Goal: Task Accomplishment & Management: Manage account settings

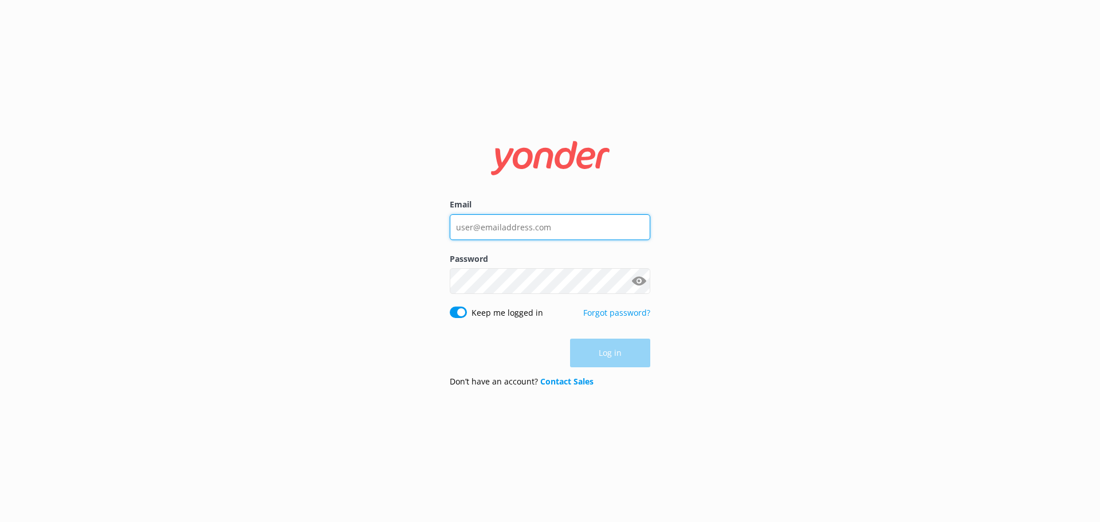
type input "[EMAIL_ADDRESS][DOMAIN_NAME]"
click at [633, 358] on div "Log in" at bounding box center [550, 353] width 201 height 29
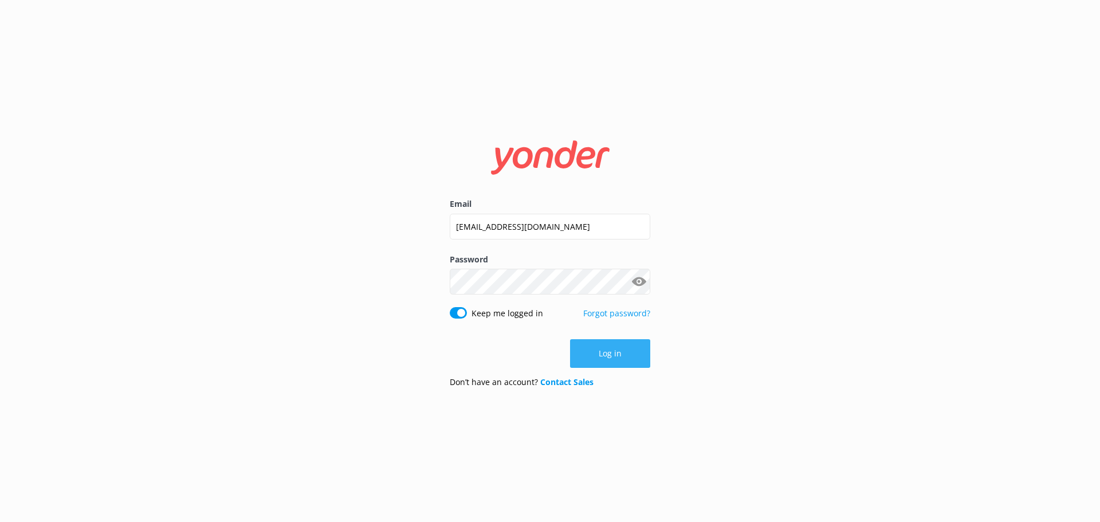
click at [621, 360] on button "Log in" at bounding box center [610, 353] width 80 height 29
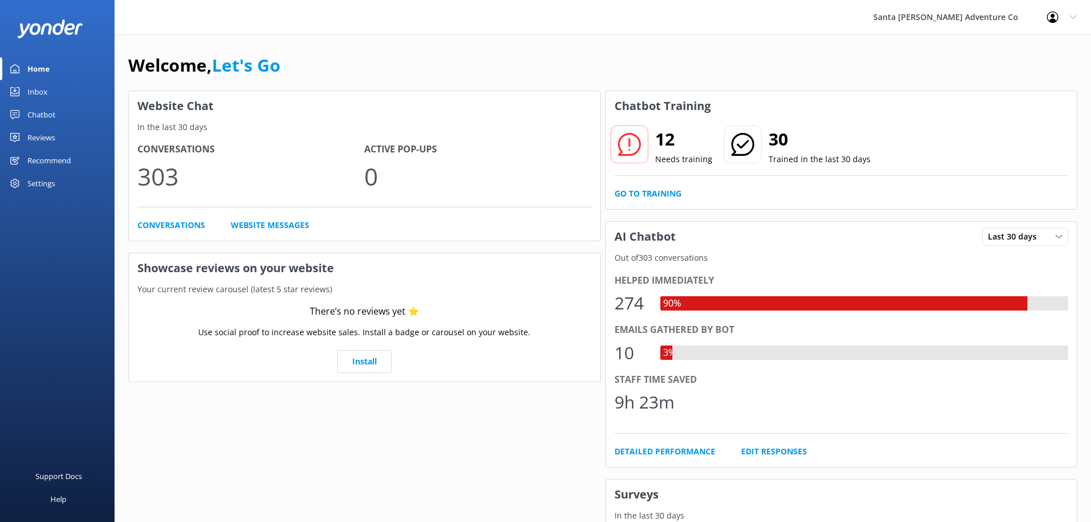
click at [18, 97] on link "Inbox" at bounding box center [57, 91] width 115 height 23
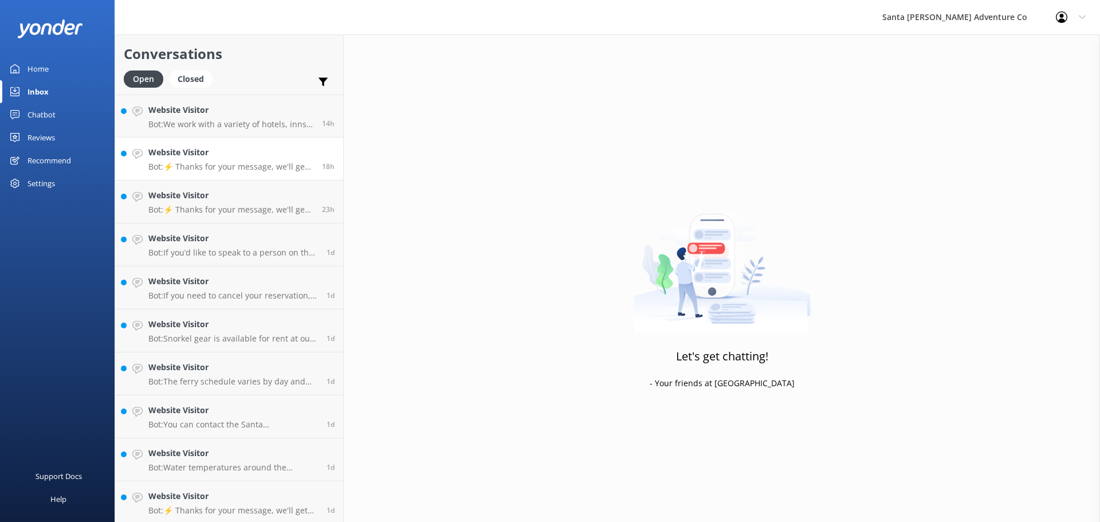
click at [192, 174] on link "Website Visitor Bot: ⚡ Thanks for your message, we'll get back to you as soon a…" at bounding box center [229, 159] width 228 height 43
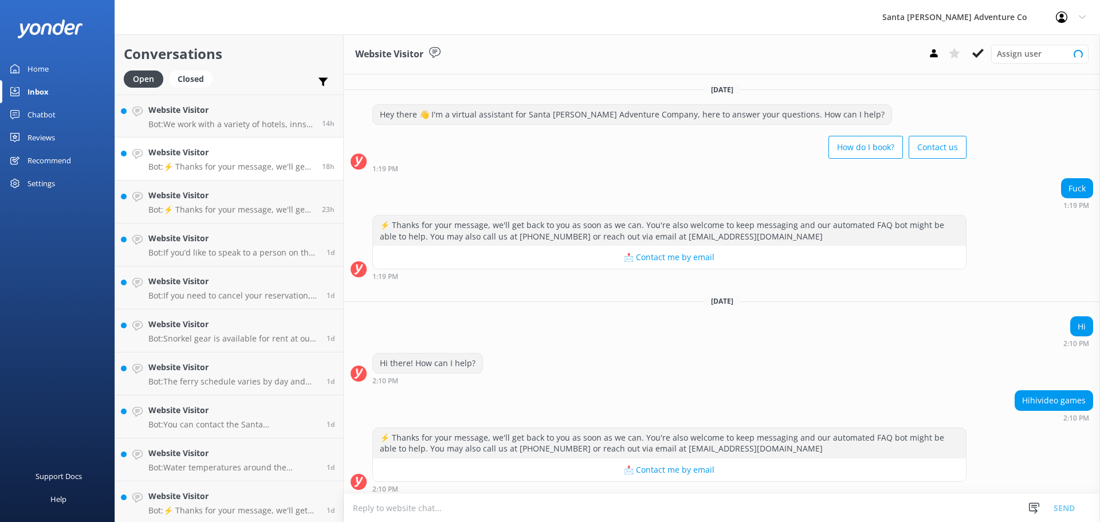
scroll to position [5, 0]
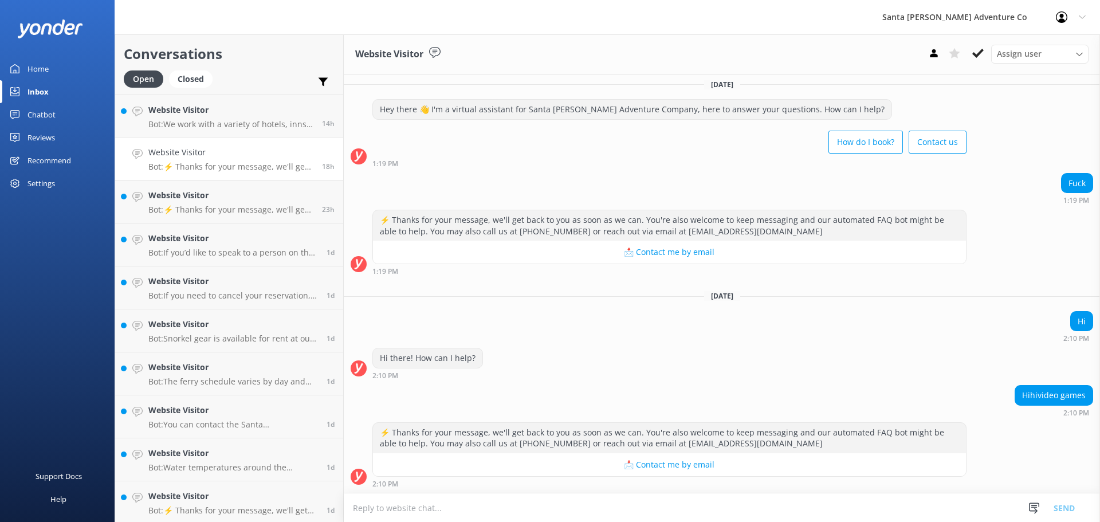
drag, startPoint x: 1014, startPoint y: 451, endPoint x: 425, endPoint y: 144, distance: 664.8
click at [425, 144] on div "[DATE] Hey there 👋 I'm a virtual assistant for Santa [PERSON_NAME] Adventure Co…" at bounding box center [722, 281] width 756 height 424
click at [520, 144] on div "How do I book? Contact us" at bounding box center [669, 143] width 594 height 32
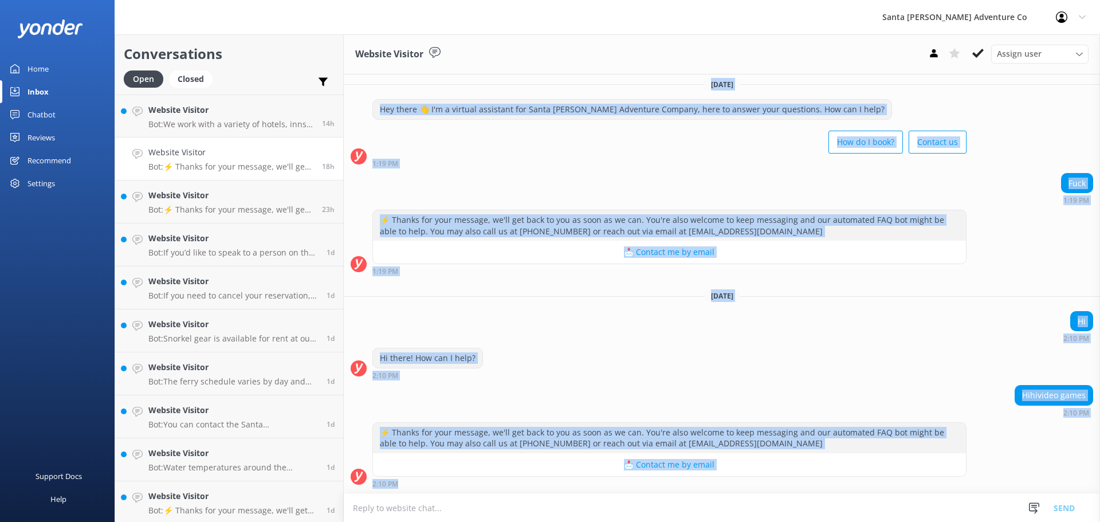
drag, startPoint x: 371, startPoint y: 96, endPoint x: 839, endPoint y: 549, distance: 651.6
click at [839, 521] on html "Santa [PERSON_NAME] Adventure Co Profile Settings Logout Home Inbox Chatbot Con…" at bounding box center [550, 261] width 1100 height 522
click at [824, 341] on div "Hi 2:10 PM" at bounding box center [722, 327] width 756 height 32
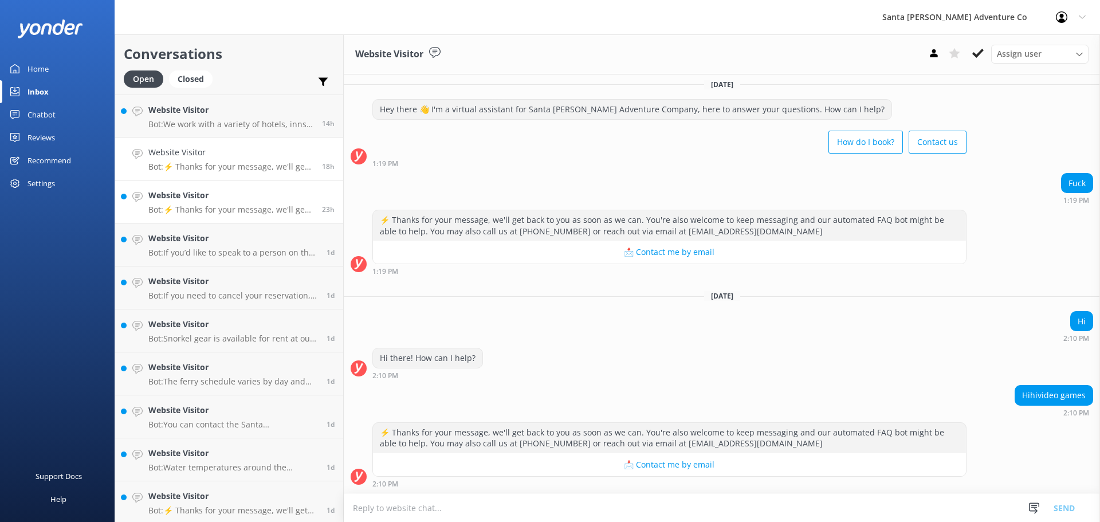
click at [185, 194] on h4 "Website Visitor" at bounding box center [230, 195] width 165 height 13
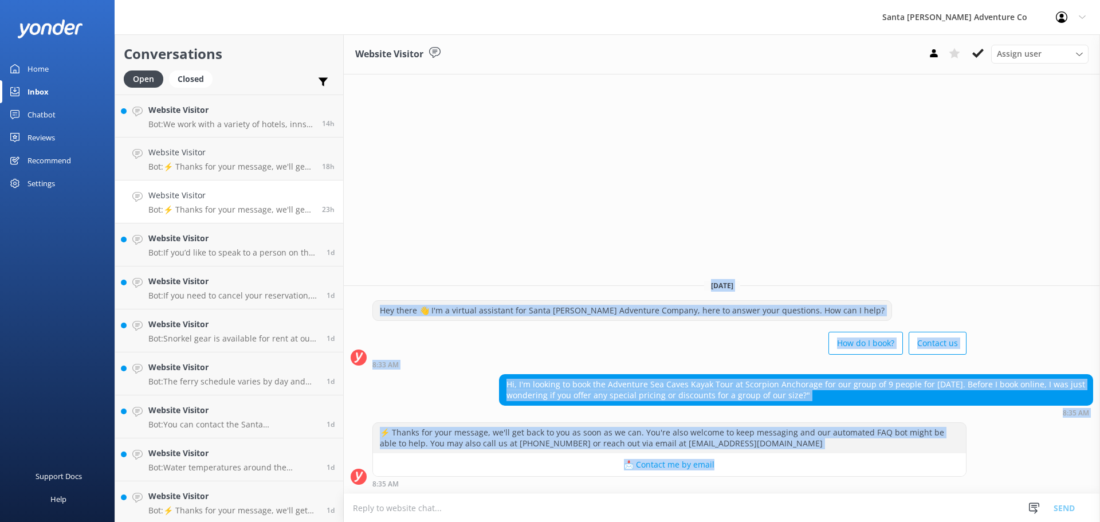
drag, startPoint x: 1010, startPoint y: 473, endPoint x: 346, endPoint y: 264, distance: 696.2
click at [346, 270] on div "[DATE] Hey there 👋 I'm a virtual assistant for Santa [PERSON_NAME] Adventure Co…" at bounding box center [722, 381] width 756 height 223
click at [422, 332] on div "How do I book? Contact us" at bounding box center [669, 344] width 594 height 32
drag, startPoint x: 374, startPoint y: 198, endPoint x: 987, endPoint y: 472, distance: 671.2
click at [987, 472] on div "Website Visitor Assign user Will [PERSON_NAME] [PERSON_NAME] Let's Go Gabe [DAT…" at bounding box center [722, 278] width 756 height 488
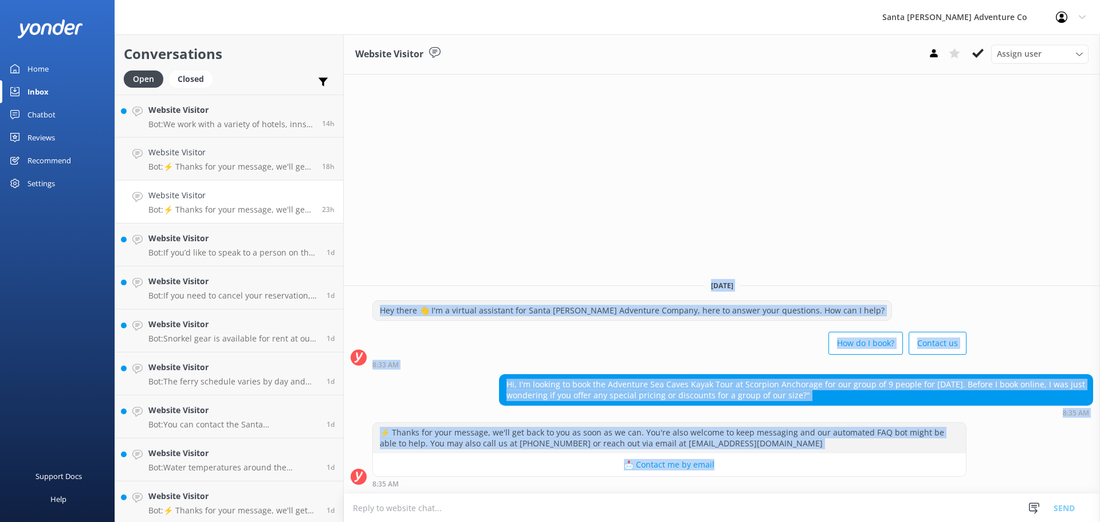
click at [1028, 463] on div "⚡ Thanks for your message, we'll get back to you as soon as we can. You're also…" at bounding box center [722, 454] width 756 height 65
drag, startPoint x: 434, startPoint y: 160, endPoint x: 1020, endPoint y: 475, distance: 665.5
click at [1021, 484] on div "Website Visitor Assign user Will [PERSON_NAME] [PERSON_NAME] Let's Go Gabe [DAT…" at bounding box center [722, 278] width 756 height 488
click at [1028, 450] on div "⚡ Thanks for your message, we'll get back to you as soon as we can. You're also…" at bounding box center [722, 454] width 756 height 65
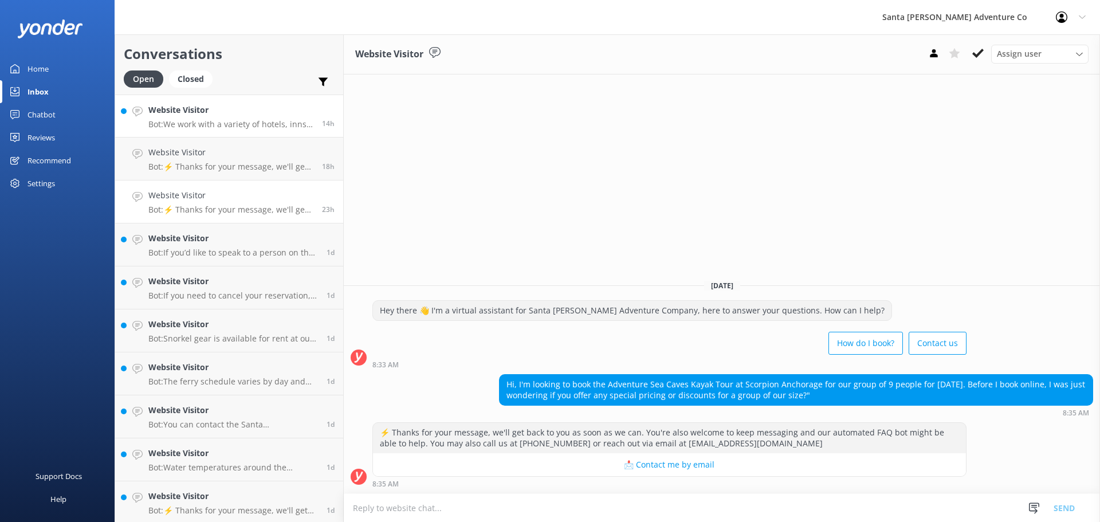
click at [215, 116] on h4 "Website Visitor" at bounding box center [230, 110] width 165 height 13
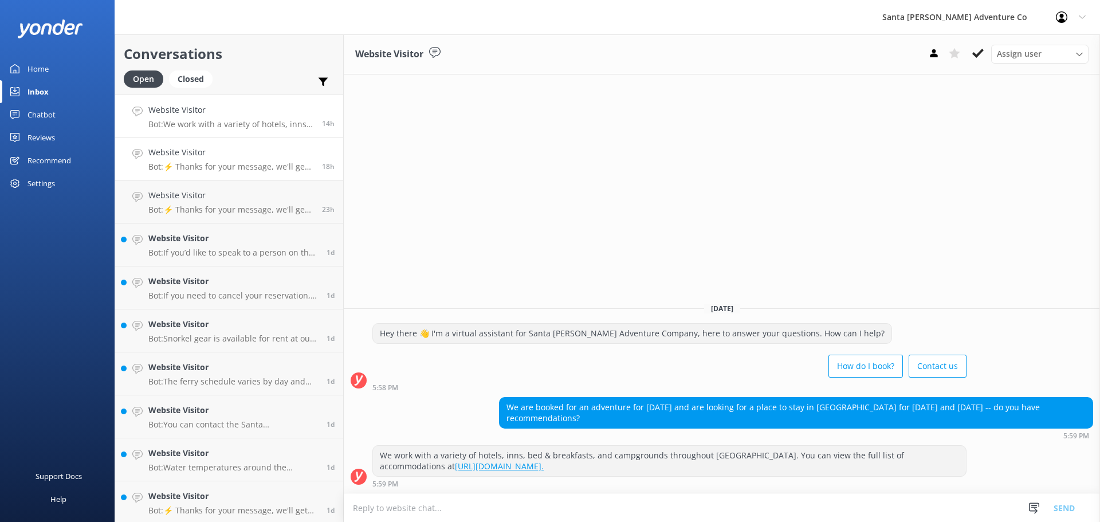
click at [210, 176] on link "Website Visitor Bot: ⚡ Thanks for your message, we'll get back to you as soon a…" at bounding box center [229, 159] width 228 height 43
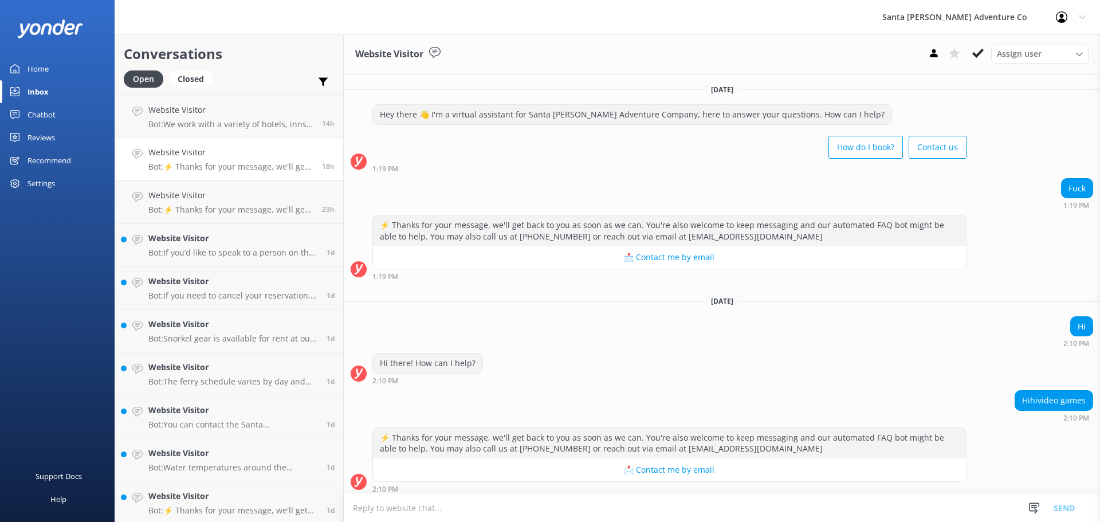
scroll to position [5, 0]
